Goal: Find specific page/section: Find specific page/section

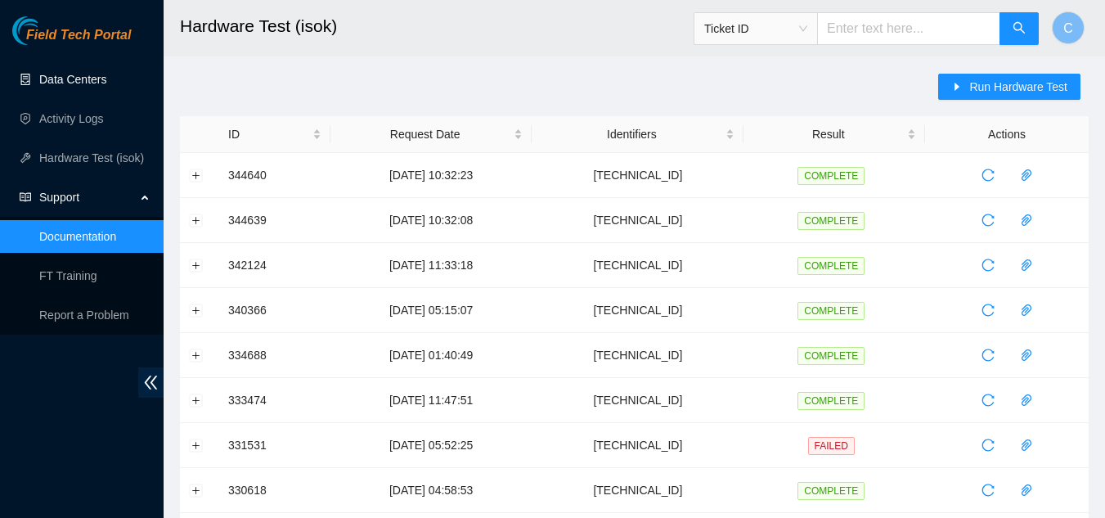
click at [80, 74] on link "Data Centers" at bounding box center [72, 79] width 67 height 13
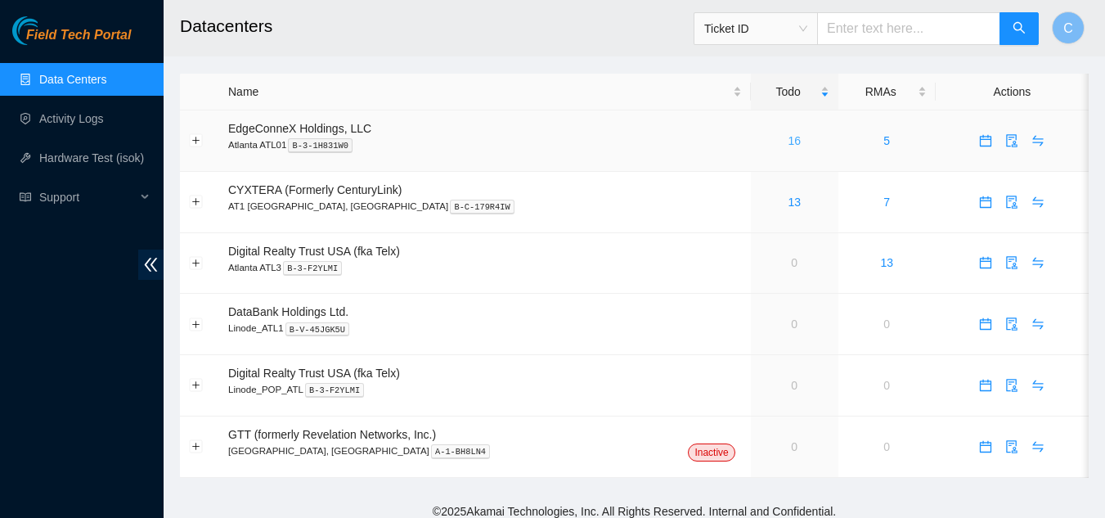
click at [788, 141] on link "16" at bounding box center [794, 140] width 13 height 13
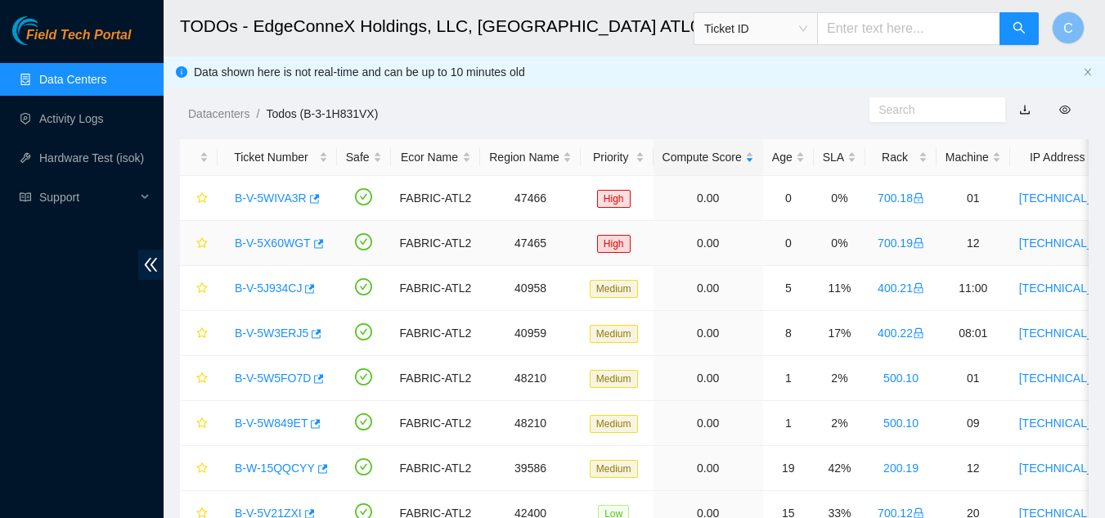
click at [258, 245] on link "B-V-5X60WGT" at bounding box center [273, 242] width 76 height 13
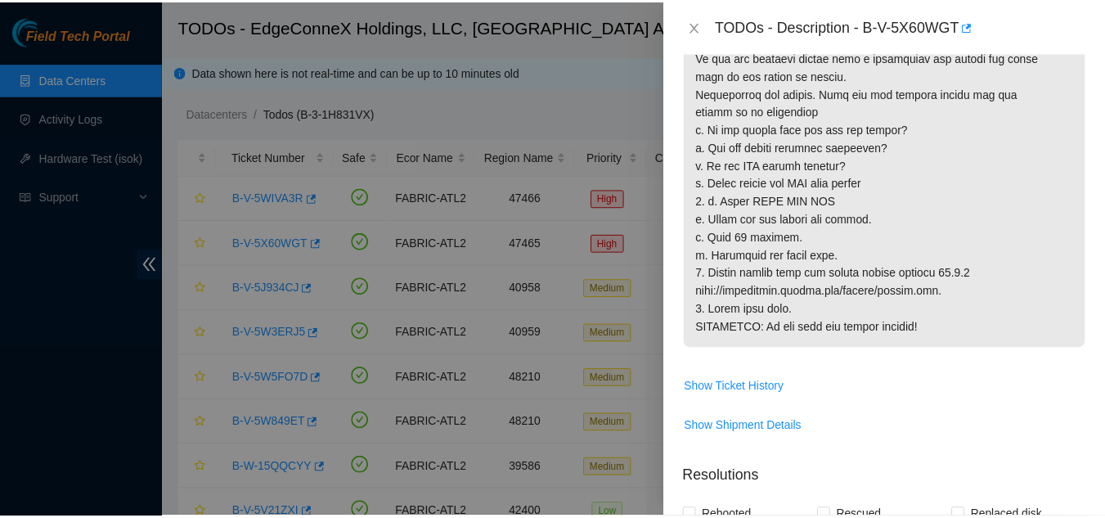
scroll to position [572, 0]
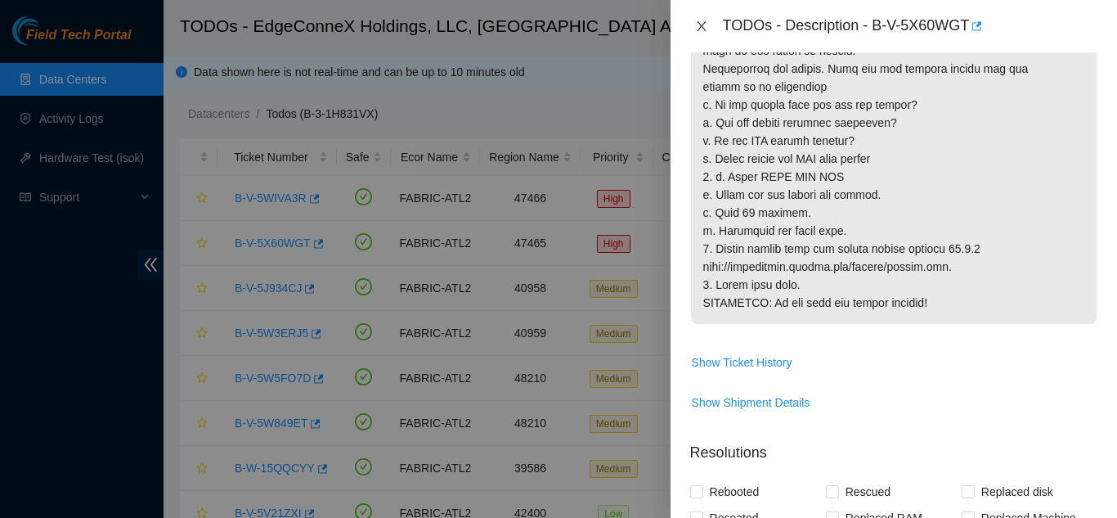
click at [704, 25] on icon "close" at bounding box center [701, 26] width 13 height 13
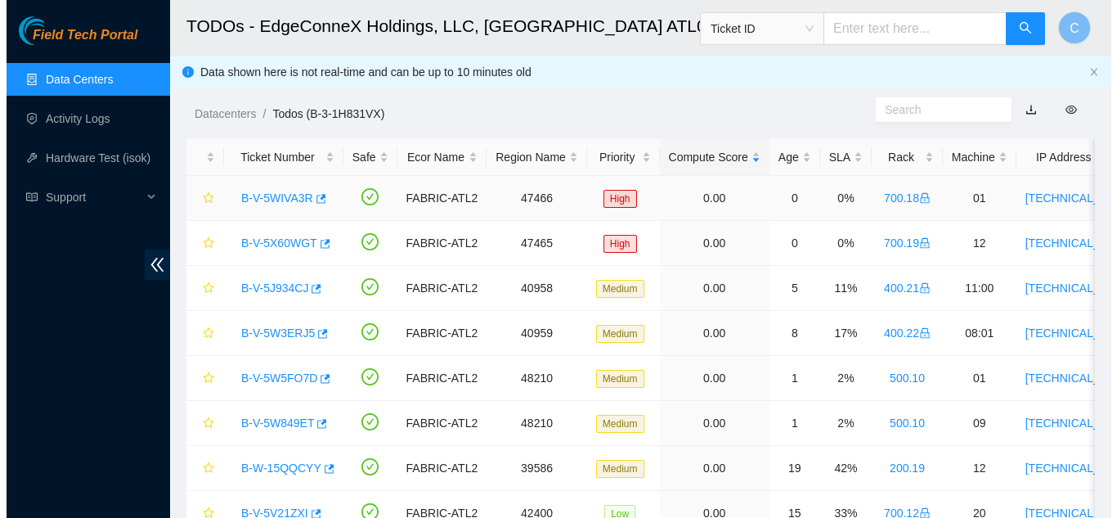
scroll to position [560, 0]
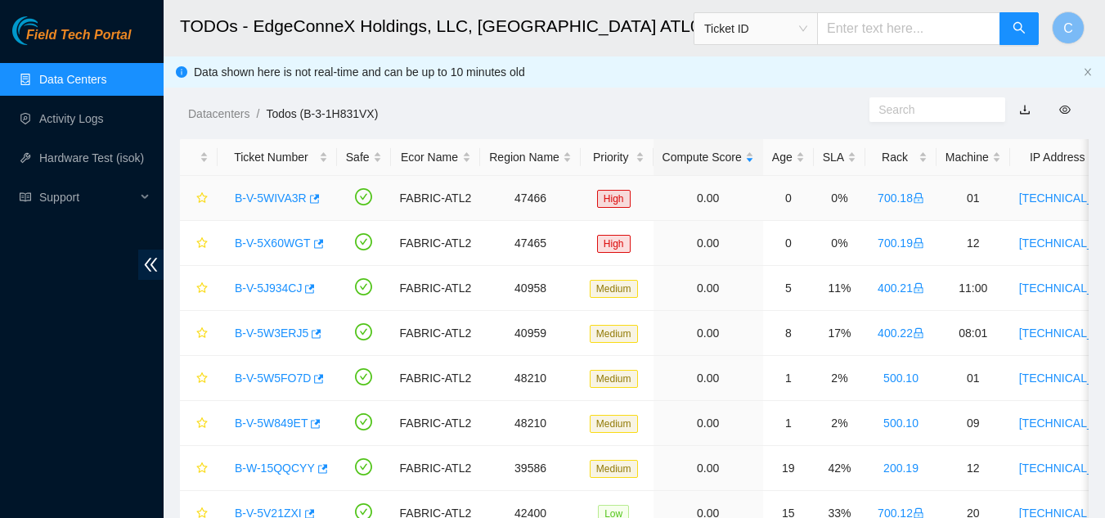
click at [216, 183] on td at bounding box center [199, 198] width 38 height 45
click at [254, 200] on link "B-V-5WIVA3R" at bounding box center [271, 197] width 72 height 13
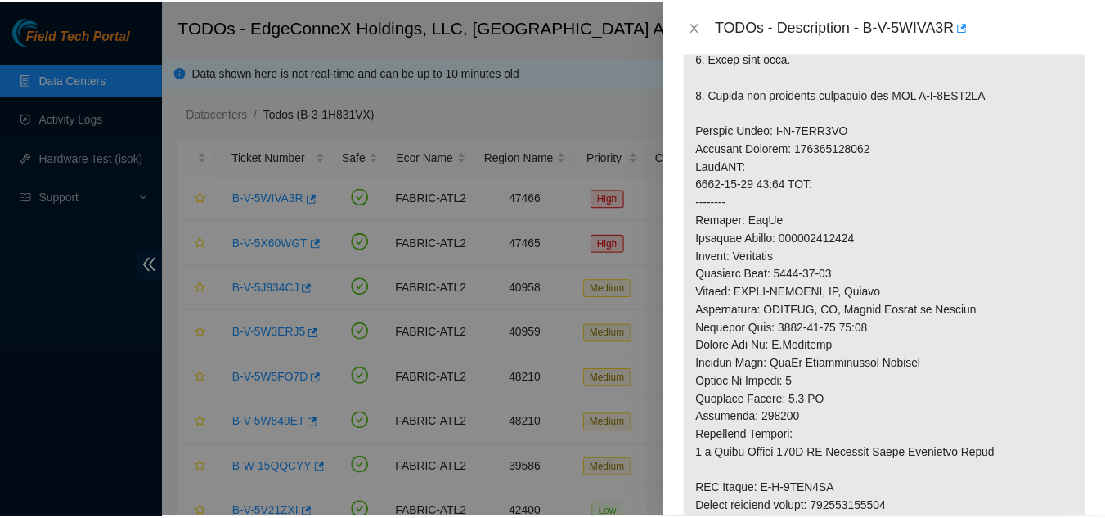
scroll to position [572, 0]
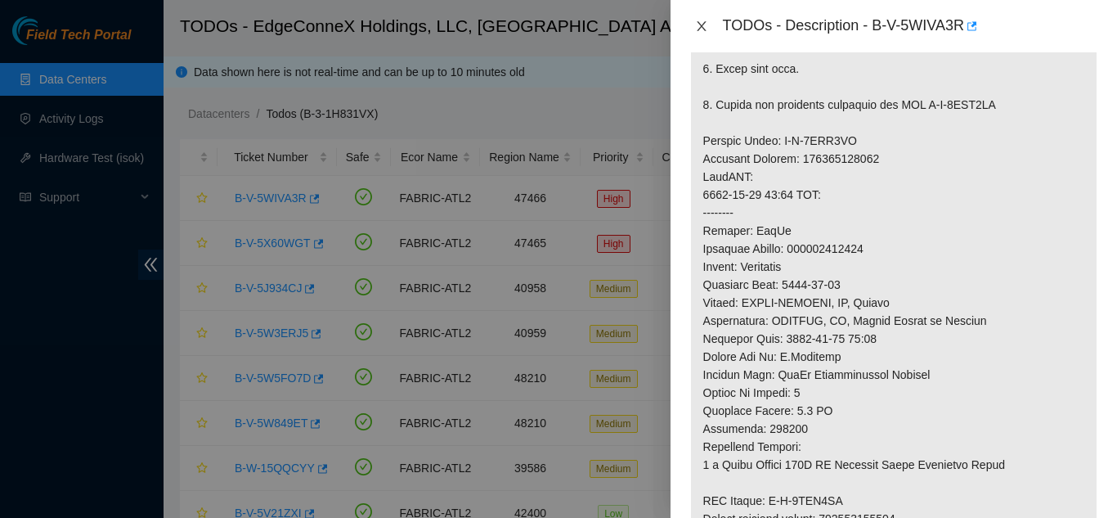
click at [708, 24] on button "Close" at bounding box center [701, 27] width 23 height 16
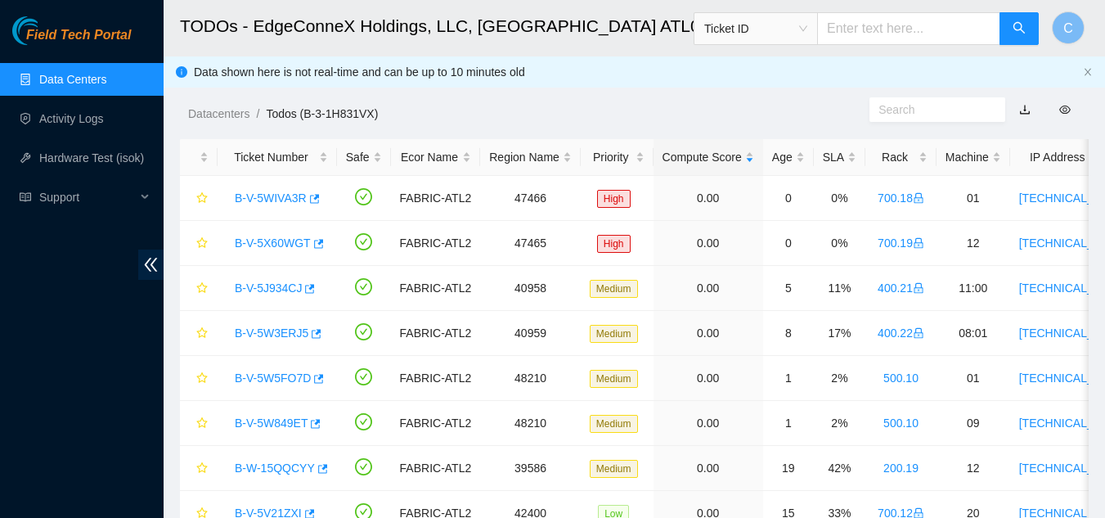
scroll to position [560, 0]
